Goal: Task Accomplishment & Management: Use online tool/utility

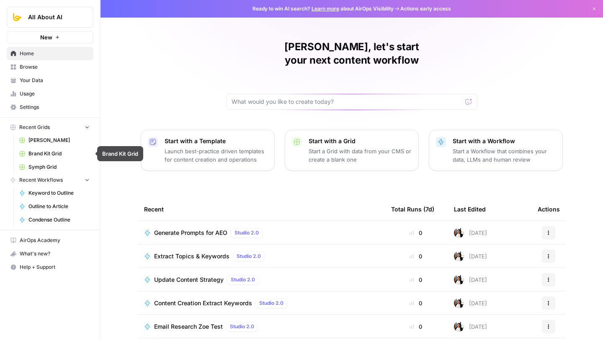
click at [46, 69] on span "Browse" at bounding box center [55, 67] width 70 height 8
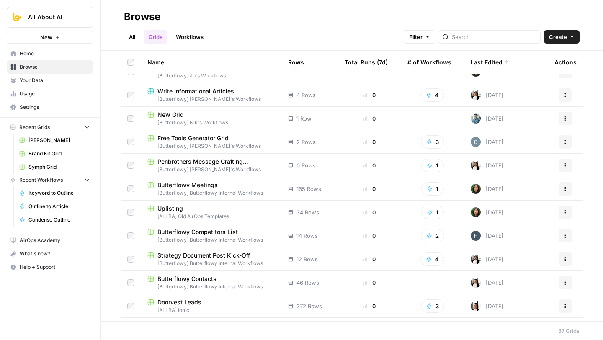
scroll to position [620, 0]
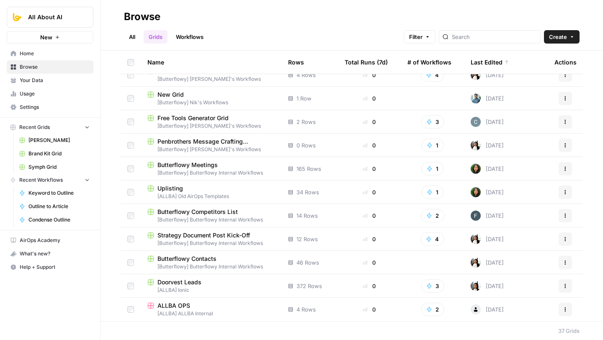
click at [486, 32] on div at bounding box center [490, 36] width 102 height 13
type input "api"
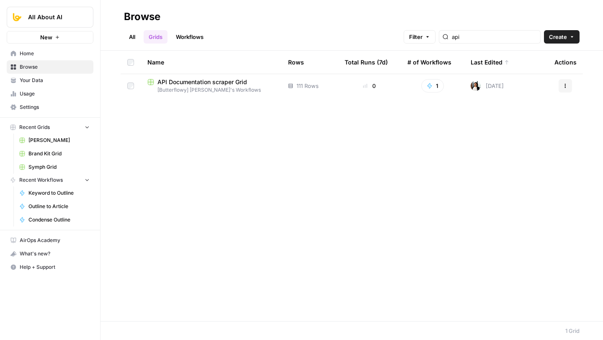
click at [244, 85] on span "API Documentation scraper Grid" at bounding box center [202, 82] width 90 height 8
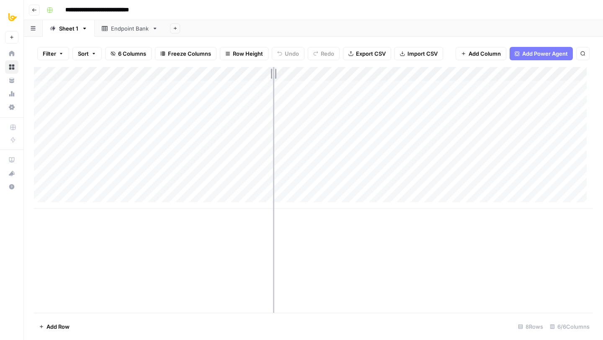
drag, startPoint x: 386, startPoint y: 76, endPoint x: 263, endPoint y: 76, distance: 123.1
click at [263, 76] on div "Add Column" at bounding box center [313, 137] width 559 height 141
drag, startPoint x: 263, startPoint y: 74, endPoint x: 283, endPoint y: 74, distance: 19.7
click at [283, 74] on div "Add Column" at bounding box center [313, 137] width 559 height 141
click at [117, 28] on div "Endpoint Bank" at bounding box center [130, 28] width 38 height 8
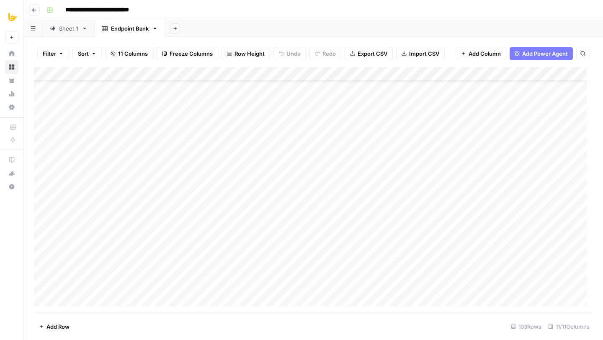
scroll to position [30, 0]
drag, startPoint x: 200, startPoint y: 75, endPoint x: 177, endPoint y: 74, distance: 23.0
click at [177, 74] on div "Add Column" at bounding box center [313, 190] width 559 height 246
drag, startPoint x: 554, startPoint y: 75, endPoint x: 522, endPoint y: 75, distance: 31.4
click at [522, 75] on div "Add Column" at bounding box center [313, 190] width 559 height 246
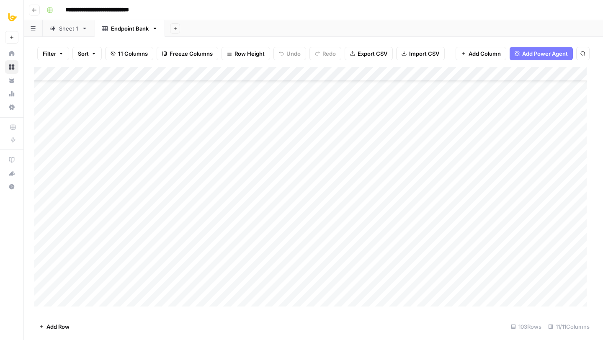
click at [251, 71] on div "Add Column" at bounding box center [313, 190] width 559 height 246
click at [294, 71] on div "Add Column" at bounding box center [313, 190] width 559 height 246
click at [334, 72] on div "Add Column" at bounding box center [313, 190] width 559 height 246
click at [377, 74] on div "Add Column" at bounding box center [313, 190] width 559 height 246
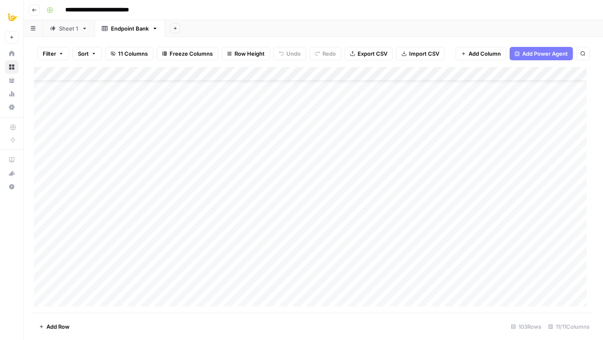
click at [388, 74] on div "Add Column" at bounding box center [313, 190] width 559 height 246
click at [460, 72] on div "Add Column" at bounding box center [313, 190] width 559 height 246
click at [501, 75] on div "Add Column" at bounding box center [313, 190] width 559 height 246
click at [545, 73] on div "Add Column" at bounding box center [313, 190] width 559 height 246
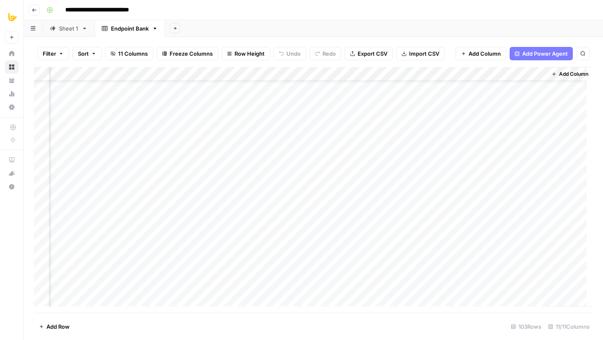
click at [538, 73] on div "Add Column" at bounding box center [313, 190] width 559 height 246
click at [349, 27] on div "Add Sheet" at bounding box center [384, 28] width 438 height 17
drag, startPoint x: 260, startPoint y: 73, endPoint x: 267, endPoint y: 73, distance: 6.3
click at [267, 73] on div "Add Column" at bounding box center [313, 190] width 559 height 246
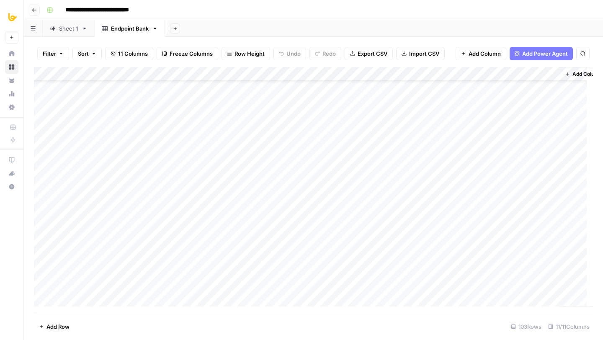
click at [302, 27] on div "Add Sheet" at bounding box center [384, 28] width 438 height 17
click at [86, 75] on div "Add Column" at bounding box center [313, 190] width 559 height 246
click at [229, 14] on div "**********" at bounding box center [318, 9] width 551 height 13
click at [59, 27] on div "Sheet 1" at bounding box center [68, 28] width 19 height 8
click at [156, 73] on div "Add Column" at bounding box center [313, 137] width 559 height 141
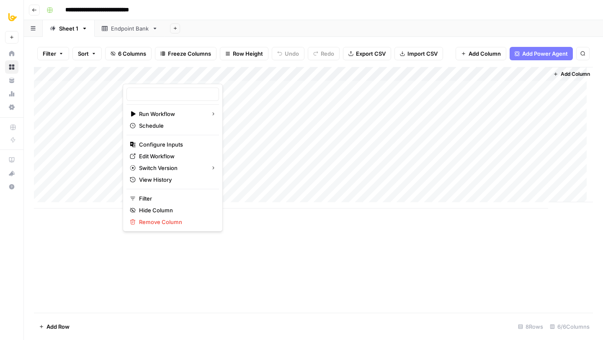
type input "API Documentation scraper"
click at [159, 153] on span "Edit Workflow" at bounding box center [175, 156] width 73 height 8
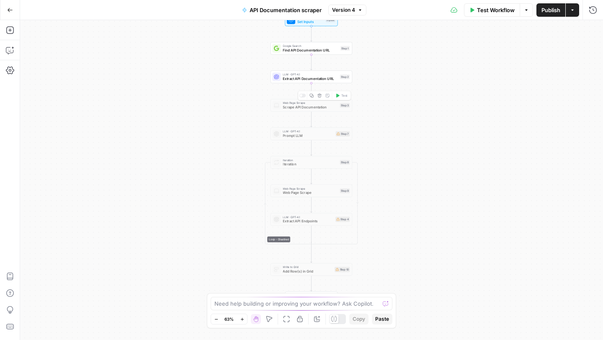
click at [318, 97] on icon "button" at bounding box center [319, 95] width 4 height 4
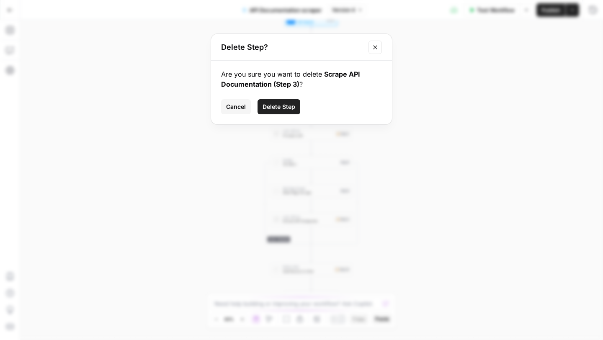
click at [285, 105] on span "Delete Step" at bounding box center [278, 107] width 33 height 8
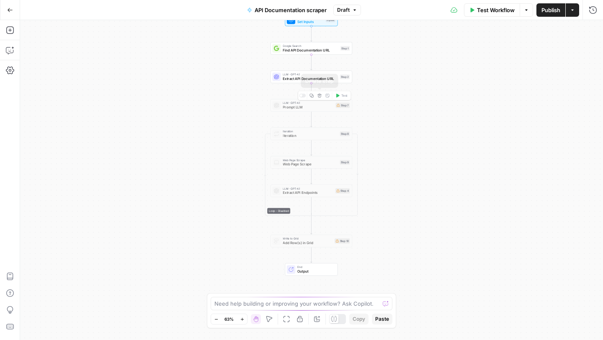
click at [319, 95] on icon "button" at bounding box center [319, 96] width 4 height 4
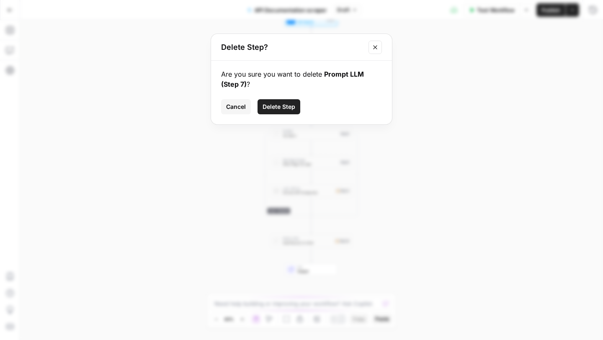
click at [280, 103] on span "Delete Step" at bounding box center [278, 107] width 33 height 8
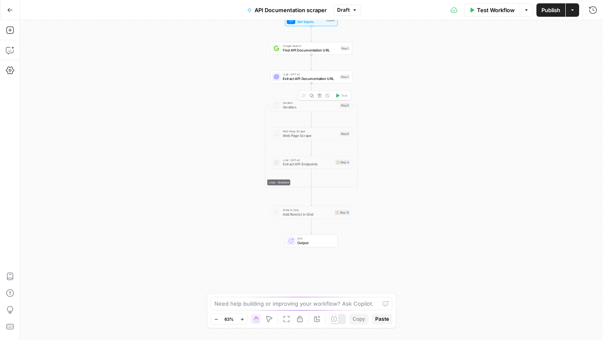
click at [323, 96] on div "Copy step Delete step Add Note Test" at bounding box center [324, 96] width 53 height 10
click at [319, 97] on icon "button" at bounding box center [319, 95] width 4 height 4
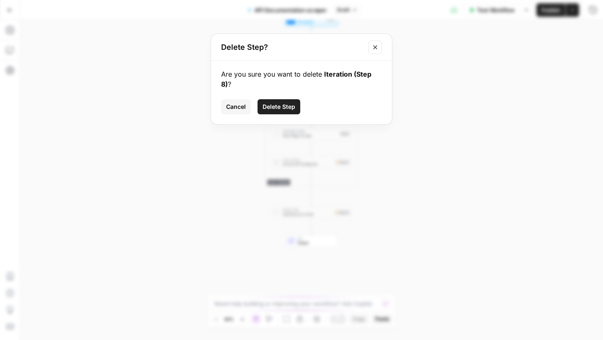
click at [285, 103] on span "Delete Step" at bounding box center [278, 107] width 33 height 8
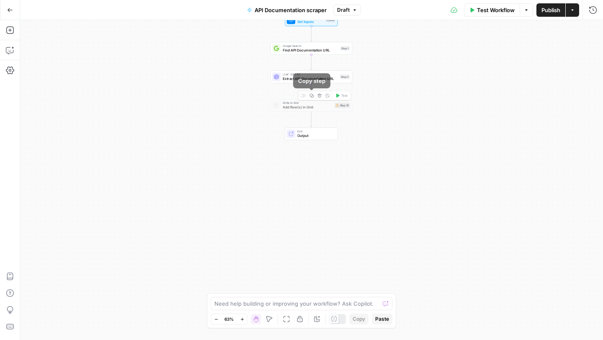
click at [317, 96] on icon "button" at bounding box center [319, 95] width 4 height 4
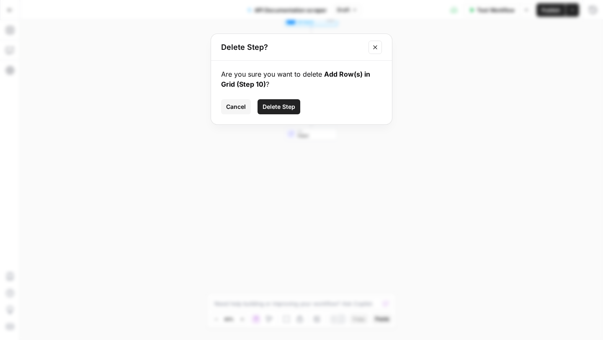
click at [280, 107] on span "Delete Step" at bounding box center [278, 107] width 33 height 8
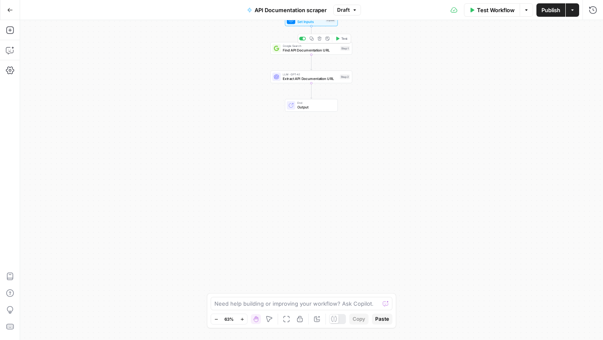
click at [319, 53] on div "Google Search Find API Documentation URL Step 1 Copy step Delete step Add Note …" at bounding box center [311, 48] width 82 height 13
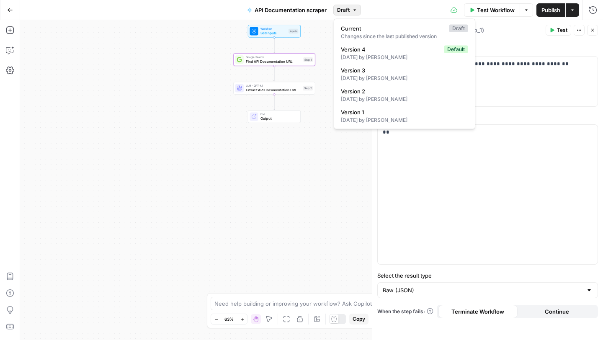
click at [344, 11] on span "Draft" at bounding box center [343, 10] width 13 height 8
click at [362, 52] on span "Version 4" at bounding box center [391, 49] width 100 height 8
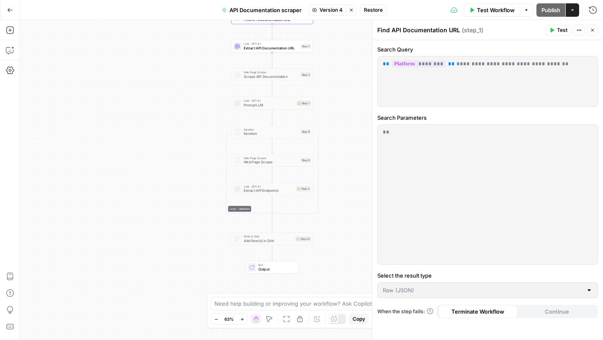
click at [159, 88] on div "Workflow Set Inputs Inputs Google Search Find API Documentation URL Step 1 LLM …" at bounding box center [311, 180] width 583 height 320
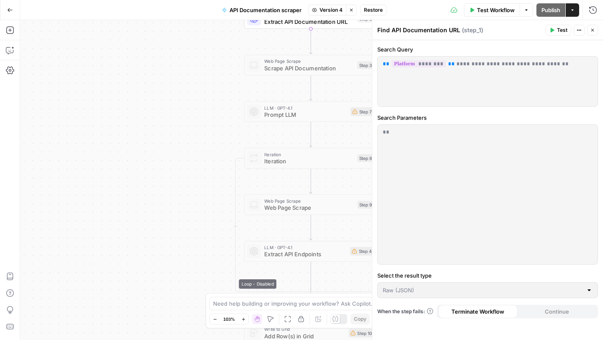
click at [293, 64] on span "Scrape API Documentation" at bounding box center [309, 68] width 90 height 9
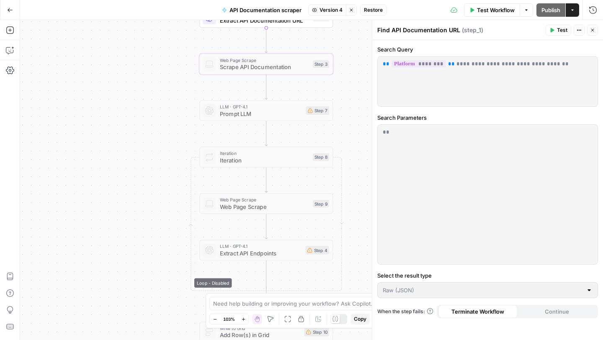
click at [374, 10] on span "Restore" at bounding box center [373, 10] width 19 height 8
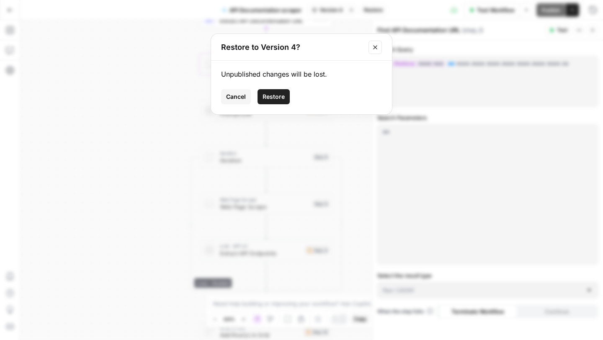
click at [281, 98] on span "Restore" at bounding box center [273, 96] width 22 height 8
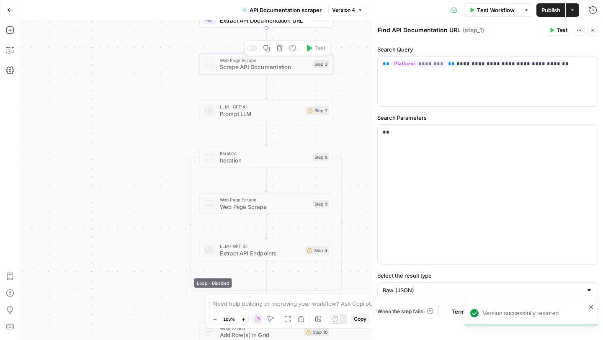
click at [252, 50] on div at bounding box center [251, 48] width 11 height 6
click at [252, 95] on div at bounding box center [251, 95] width 11 height 6
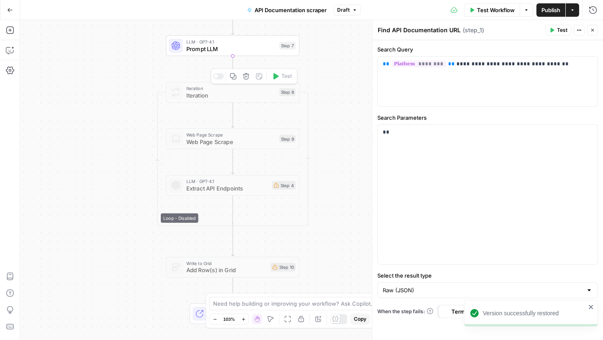
click at [218, 78] on div at bounding box center [218, 76] width 11 height 6
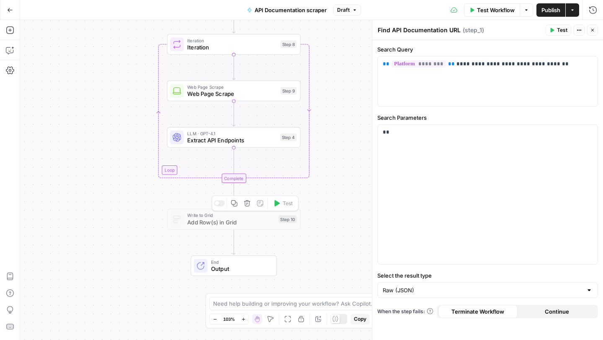
click at [220, 205] on div at bounding box center [219, 203] width 11 height 6
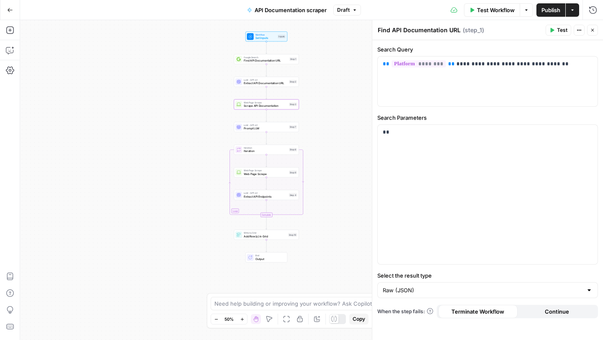
click at [591, 31] on icon "button" at bounding box center [592, 30] width 5 height 5
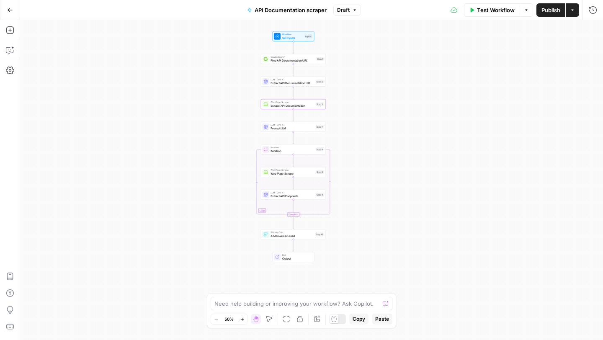
click at [219, 64] on div "Workflow Set Inputs Inputs Google Search Find API Documentation URL Step 1 LLM …" at bounding box center [311, 180] width 583 height 320
click at [231, 152] on div "Workflow Set Inputs Inputs Google Search Find API Documentation URL Step 1 LLM …" at bounding box center [311, 180] width 583 height 320
click at [421, 81] on div "Workflow Set Inputs Inputs Google Search Find API Documentation URL Step 1 LLM …" at bounding box center [311, 180] width 583 height 320
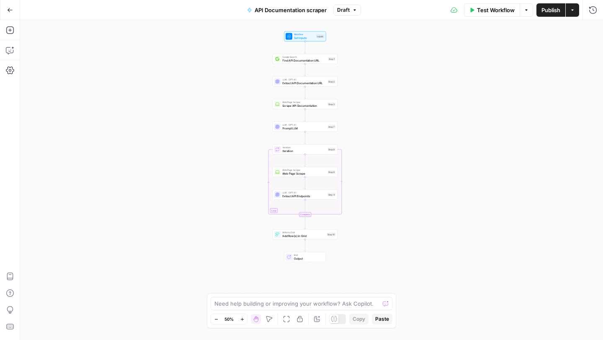
drag, startPoint x: 420, startPoint y: 82, endPoint x: 432, endPoint y: 82, distance: 11.7
click at [432, 82] on div "Workflow Set Inputs Inputs Google Search Find API Documentation URL Step 1 LLM …" at bounding box center [311, 180] width 583 height 320
